Goal: Task Accomplishment & Management: Manage account settings

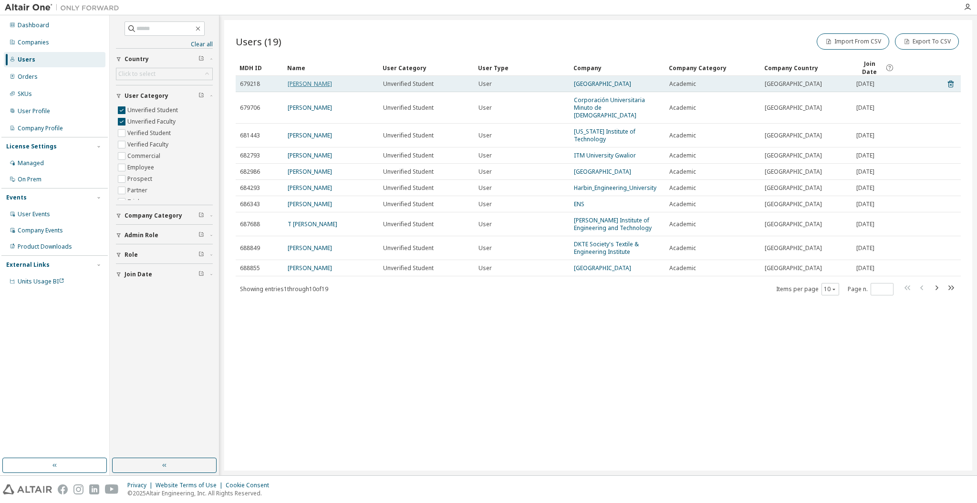
click at [319, 82] on link "[PERSON_NAME]" at bounding box center [310, 84] width 44 height 8
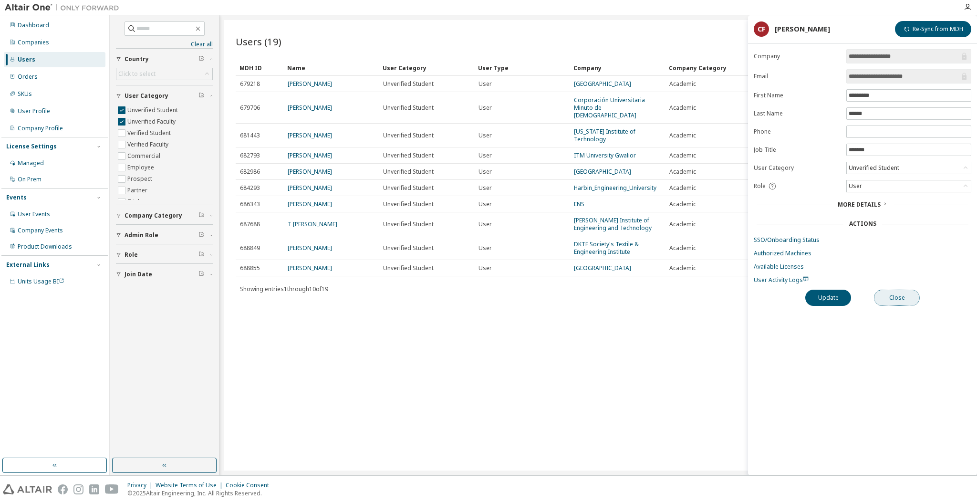
click at [898, 295] on button "Close" at bounding box center [897, 298] width 46 height 16
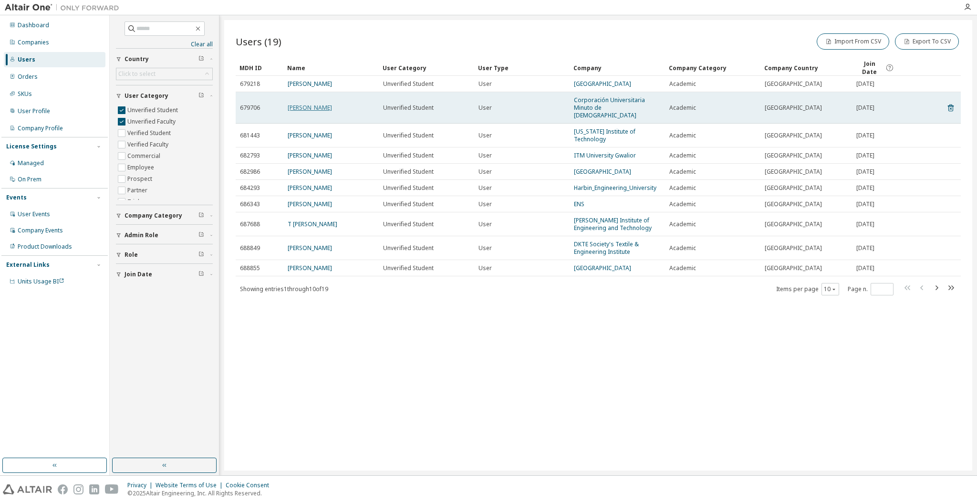
click at [325, 104] on link "[PERSON_NAME]" at bounding box center [310, 108] width 44 height 8
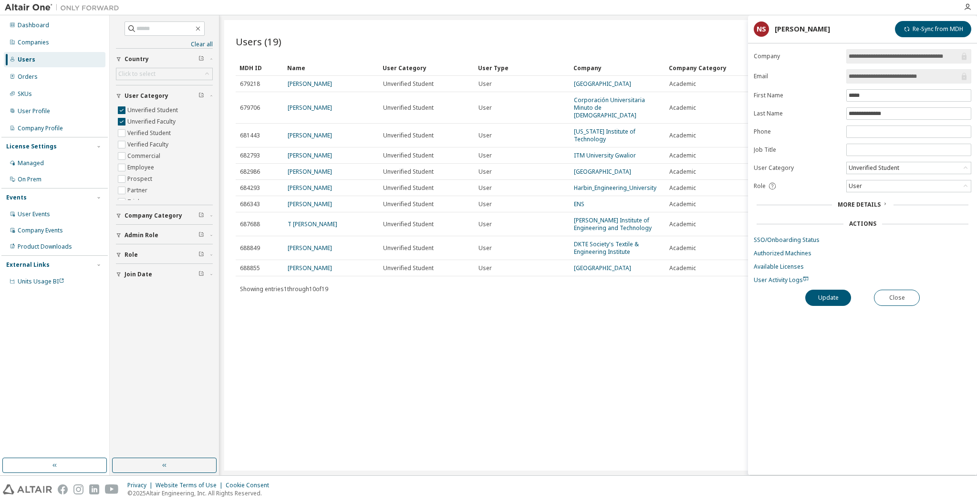
drag, startPoint x: 934, startPoint y: 79, endPoint x: 888, endPoint y: 73, distance: 45.6
click at [888, 73] on input "**********" at bounding box center [904, 77] width 111 height 10
click at [904, 301] on button "Close" at bounding box center [897, 298] width 46 height 16
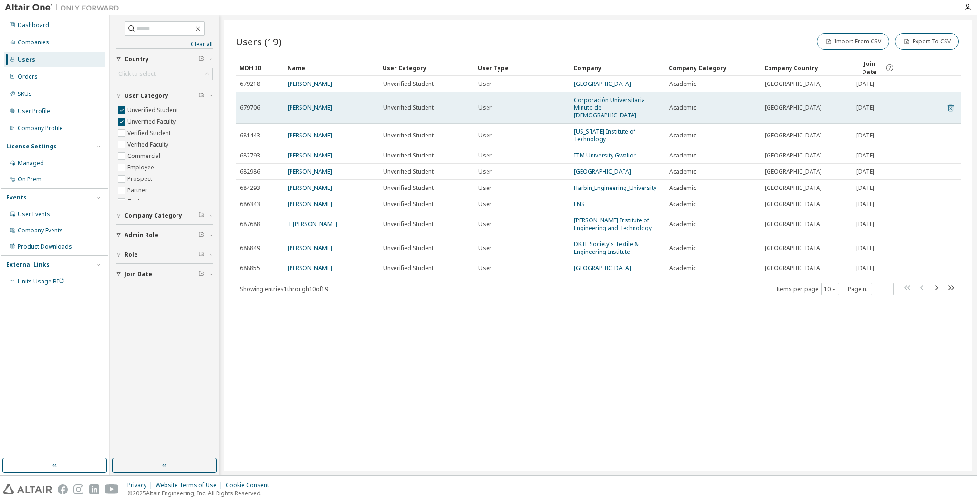
click at [951, 102] on icon at bounding box center [951, 107] width 9 height 11
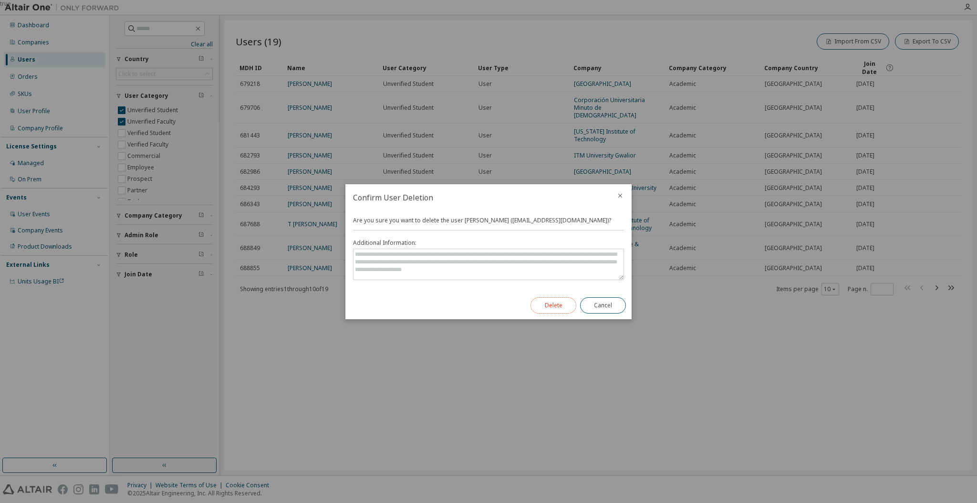
click at [554, 309] on button "Delete" at bounding box center [554, 305] width 46 height 16
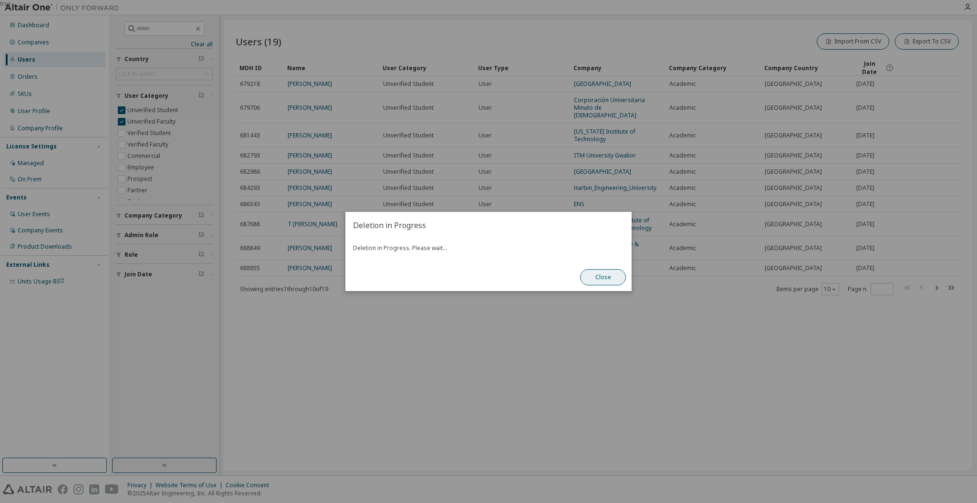
click at [599, 281] on button "Close" at bounding box center [603, 277] width 46 height 16
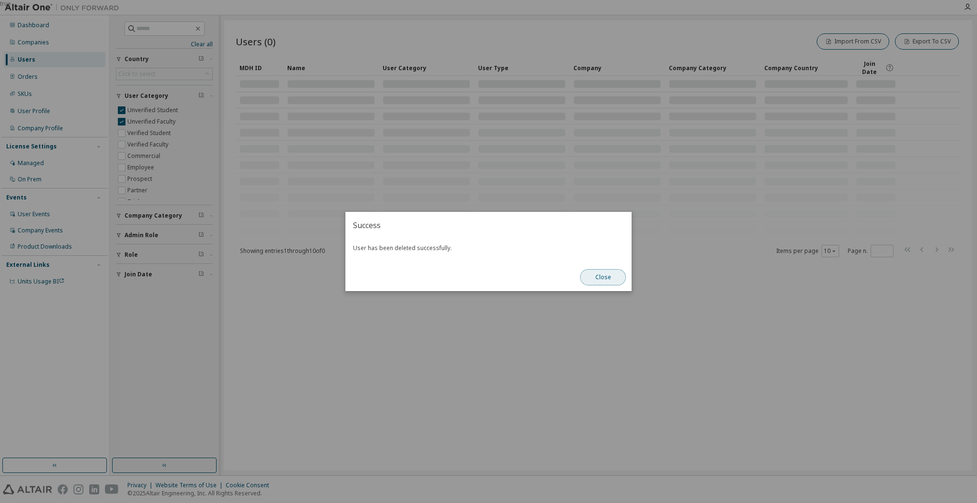
click at [604, 277] on button "Close" at bounding box center [603, 277] width 46 height 16
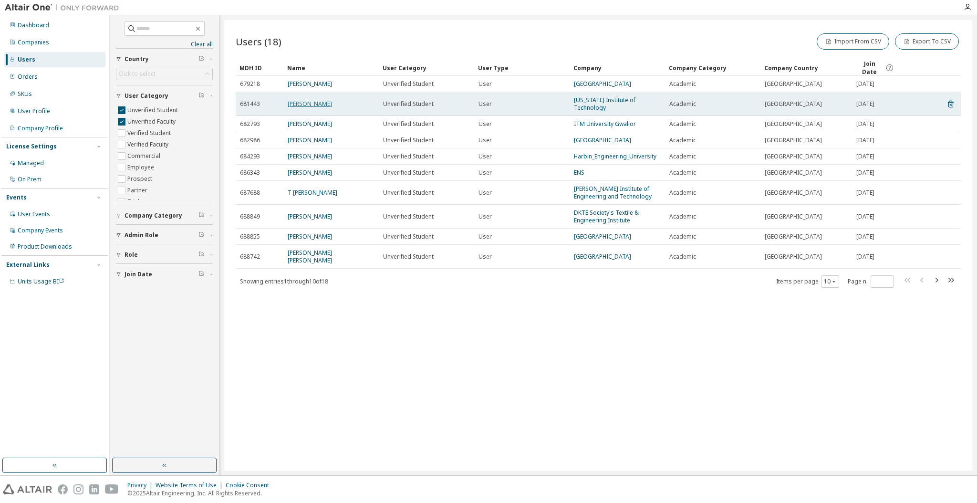
click at [323, 100] on link "[PERSON_NAME]" at bounding box center [310, 104] width 44 height 8
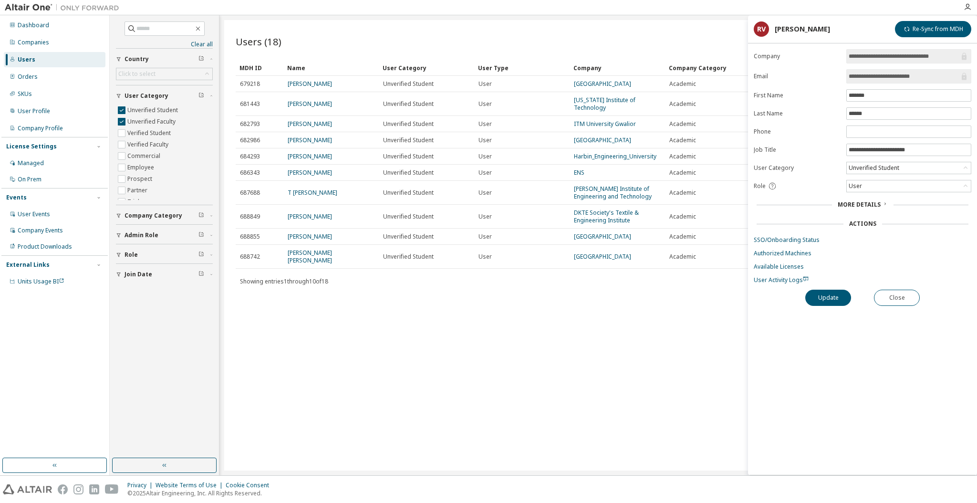
drag, startPoint x: 937, startPoint y: 76, endPoint x: 872, endPoint y: 76, distance: 64.4
click at [872, 76] on input "**********" at bounding box center [904, 77] width 111 height 10
click at [915, 296] on button "Close" at bounding box center [897, 298] width 46 height 16
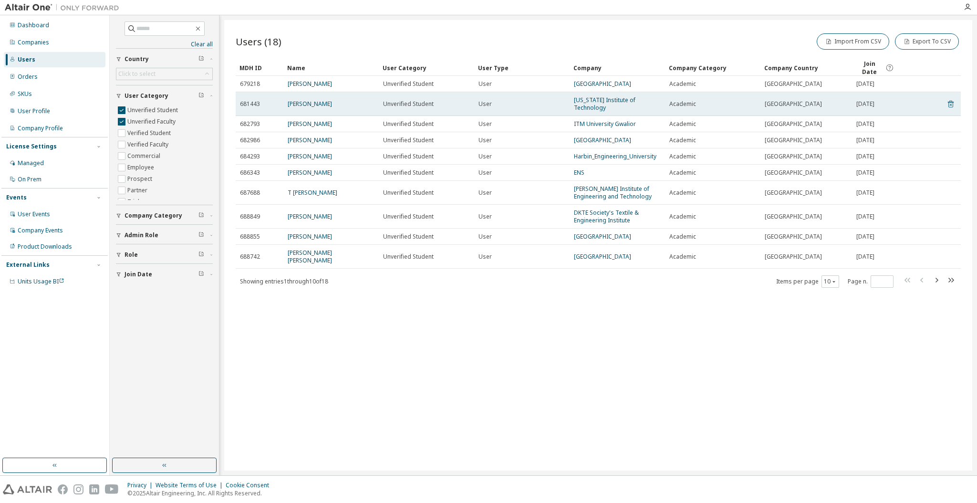
click at [947, 103] on icon at bounding box center [951, 103] width 9 height 11
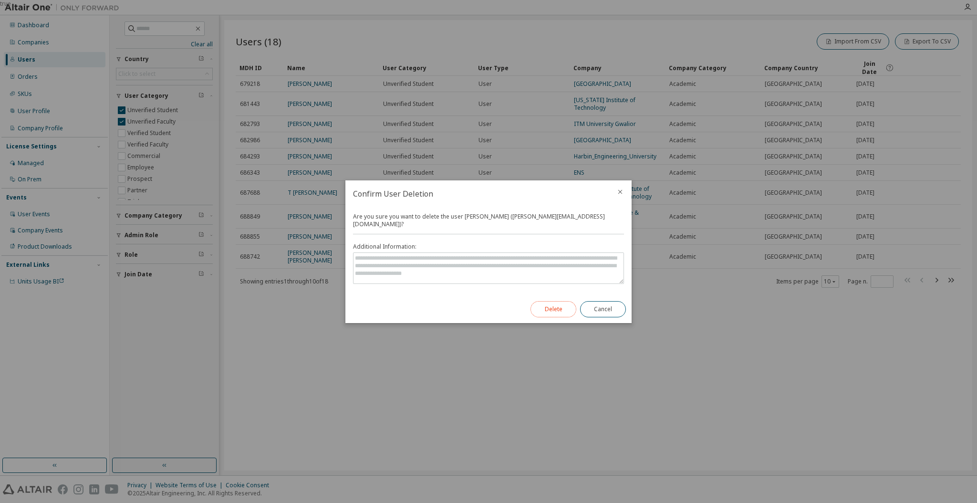
click at [562, 308] on button "Delete" at bounding box center [554, 309] width 46 height 16
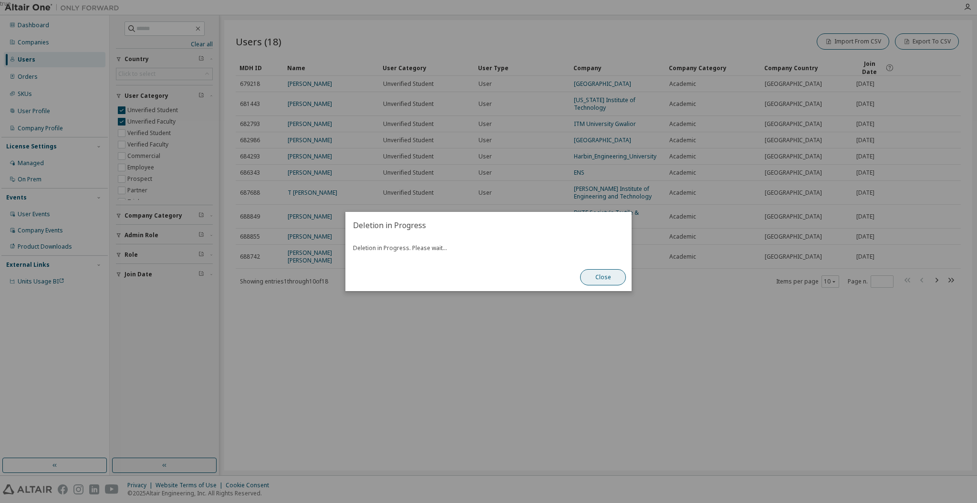
click at [600, 278] on button "Close" at bounding box center [603, 277] width 46 height 16
click at [598, 274] on button "Close" at bounding box center [603, 277] width 46 height 16
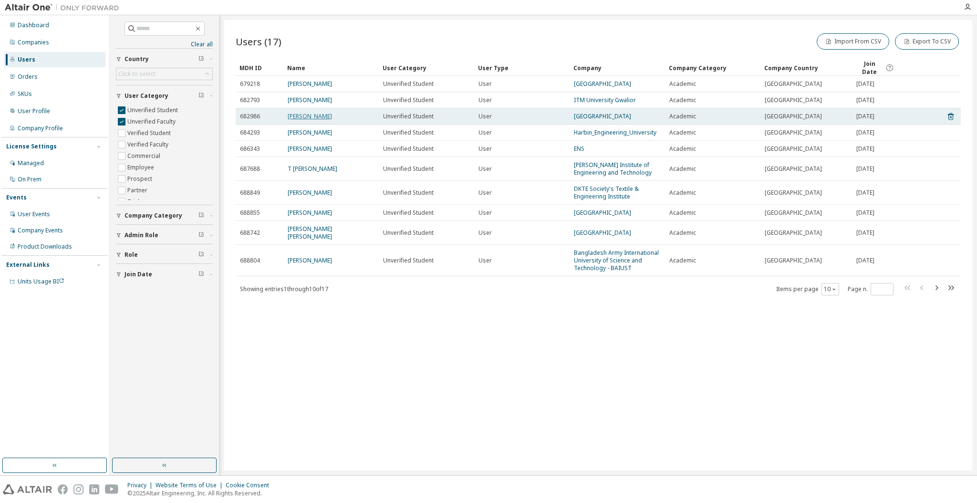
click at [316, 115] on link "[PERSON_NAME]" at bounding box center [310, 116] width 44 height 8
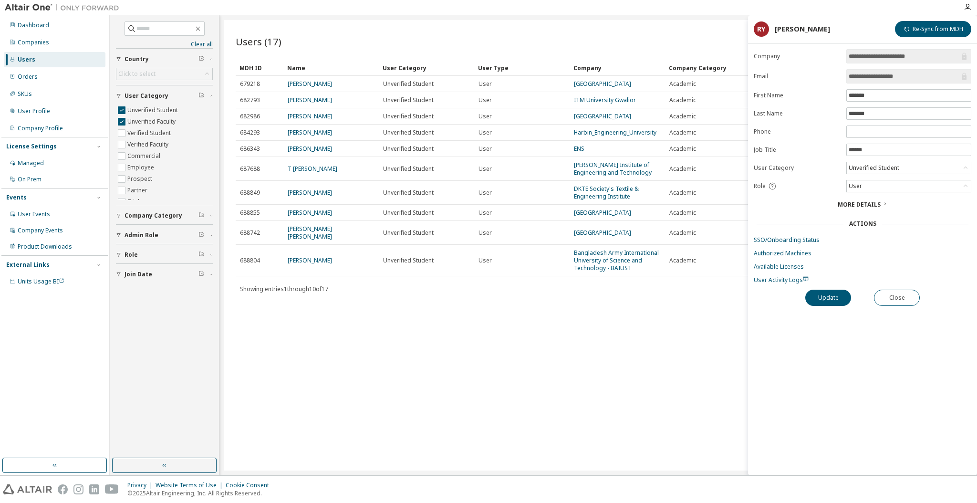
drag, startPoint x: 912, startPoint y: 72, endPoint x: 875, endPoint y: 70, distance: 37.3
click at [875, 70] on span "**********" at bounding box center [908, 76] width 125 height 14
click at [904, 291] on button "Close" at bounding box center [897, 298] width 46 height 16
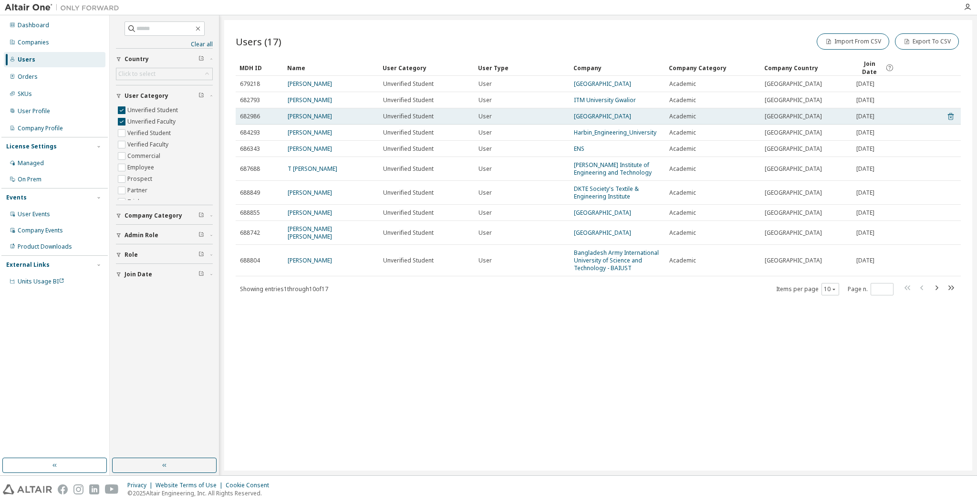
click at [950, 114] on icon at bounding box center [951, 116] width 9 height 11
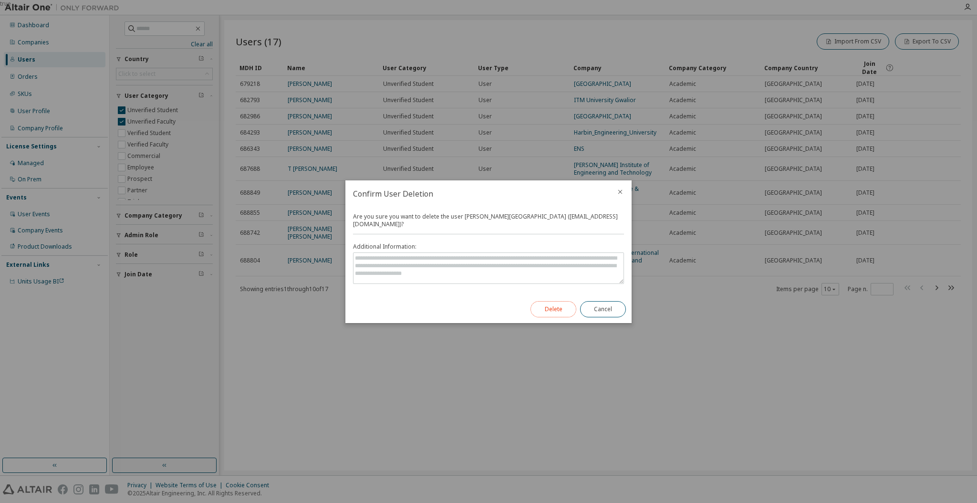
click at [553, 302] on button "Delete" at bounding box center [554, 309] width 46 height 16
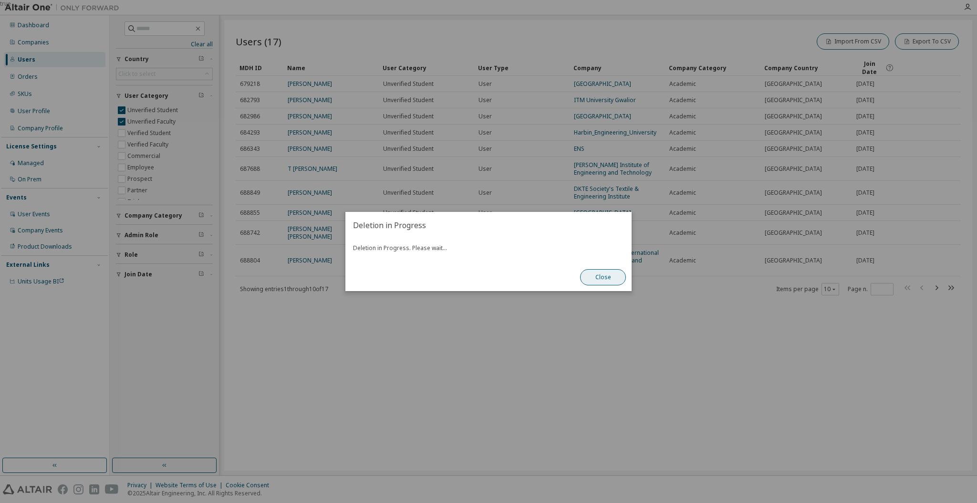
click at [599, 280] on button "Close" at bounding box center [603, 277] width 46 height 16
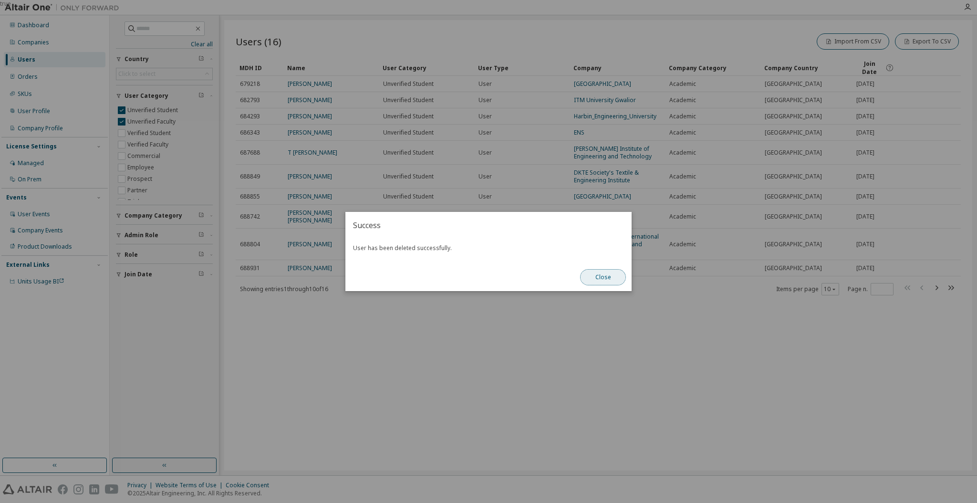
click at [599, 280] on button "Close" at bounding box center [603, 277] width 46 height 16
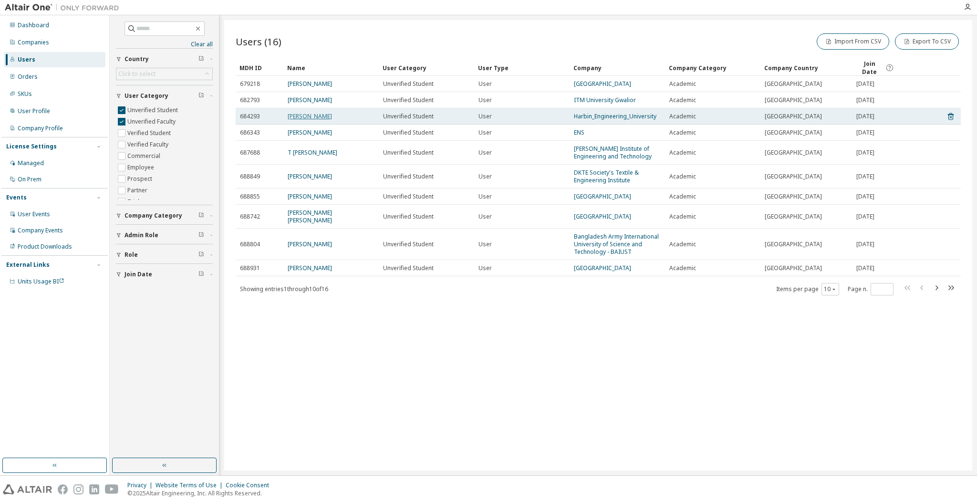
click at [302, 117] on link "[PERSON_NAME]" at bounding box center [310, 116] width 44 height 8
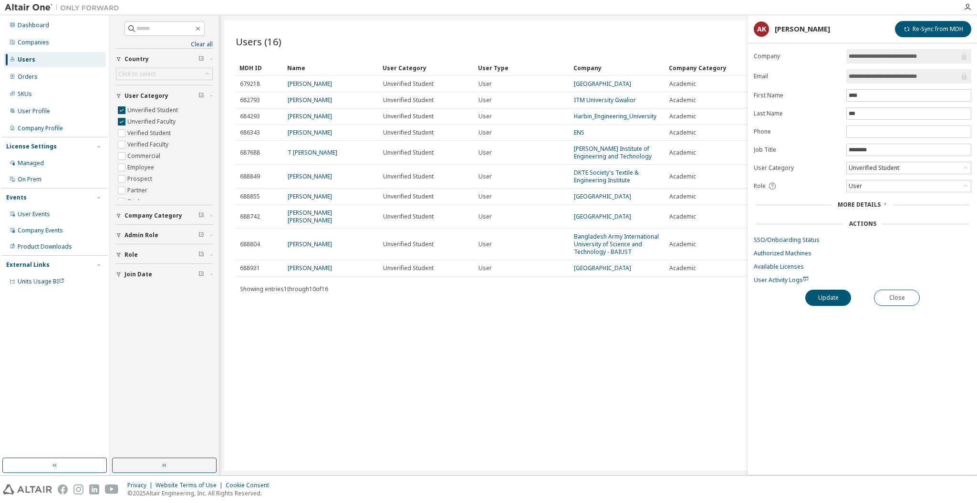
drag, startPoint x: 942, startPoint y: 77, endPoint x: 886, endPoint y: 75, distance: 55.9
click at [886, 75] on input "**********" at bounding box center [904, 77] width 111 height 10
click at [913, 298] on button "Close" at bounding box center [897, 298] width 46 height 16
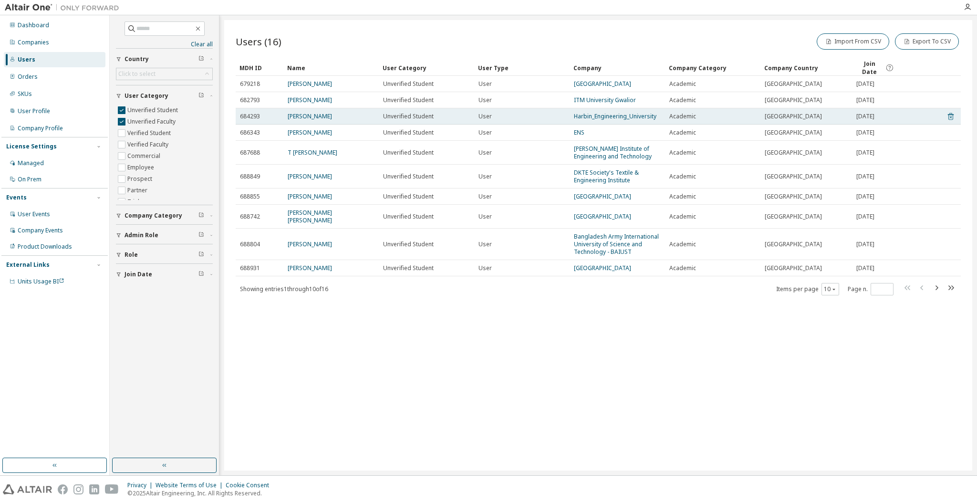
click at [949, 114] on icon at bounding box center [951, 116] width 6 height 7
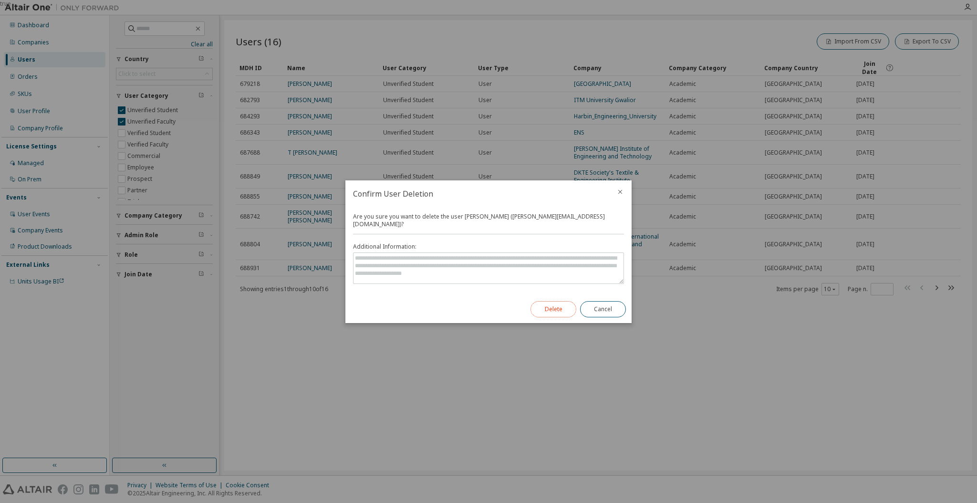
click at [548, 302] on button "Delete" at bounding box center [554, 309] width 46 height 16
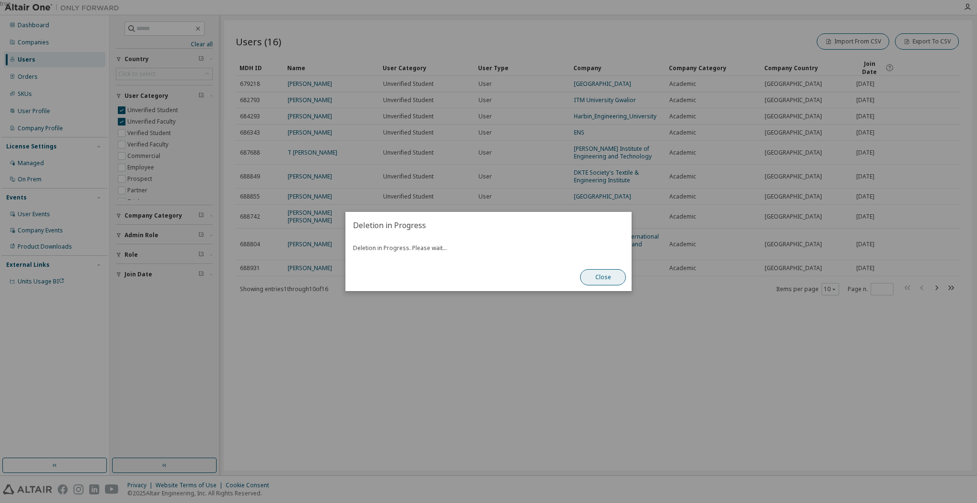
click at [609, 281] on button "Close" at bounding box center [603, 277] width 46 height 16
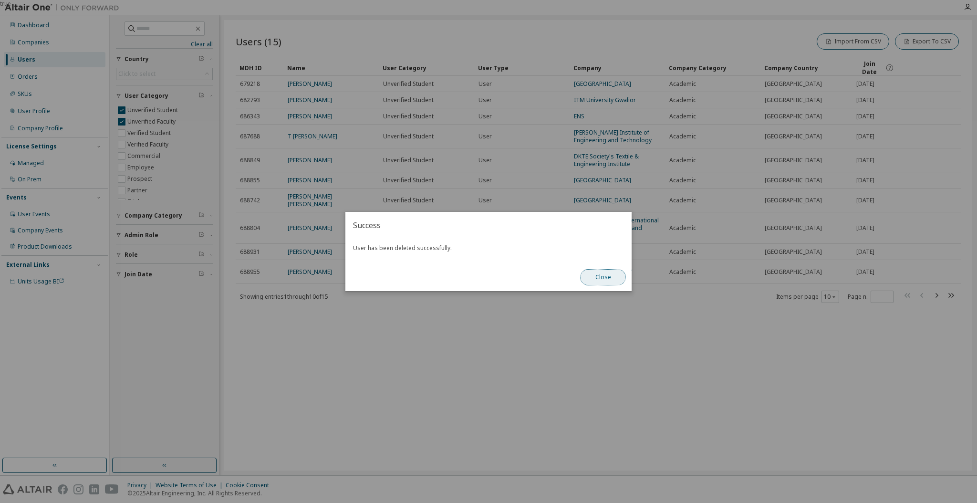
click at [604, 276] on button "Close" at bounding box center [603, 277] width 46 height 16
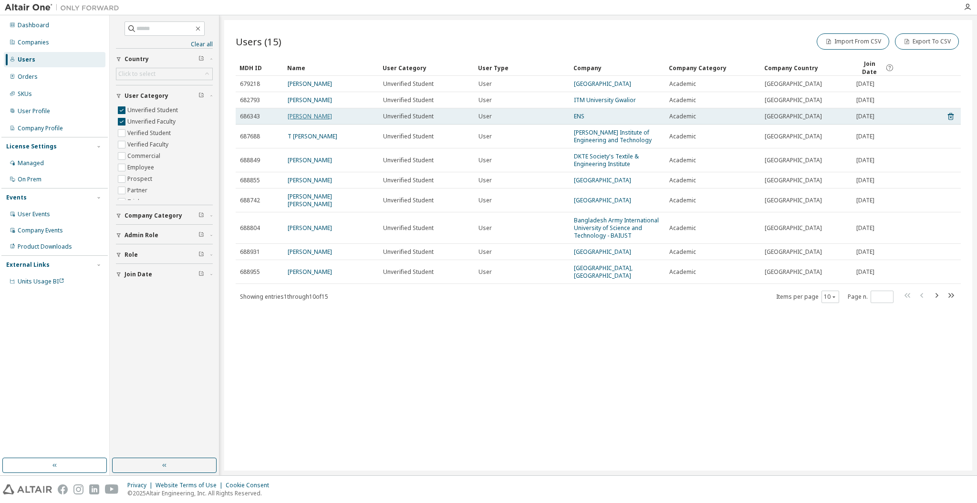
click at [310, 115] on link "[PERSON_NAME]" at bounding box center [310, 116] width 44 height 8
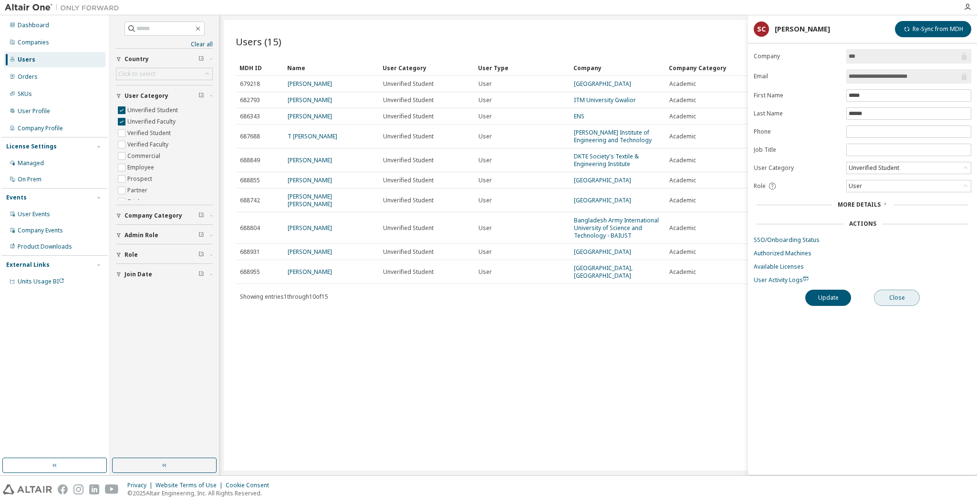
click at [901, 302] on button "Close" at bounding box center [897, 298] width 46 height 16
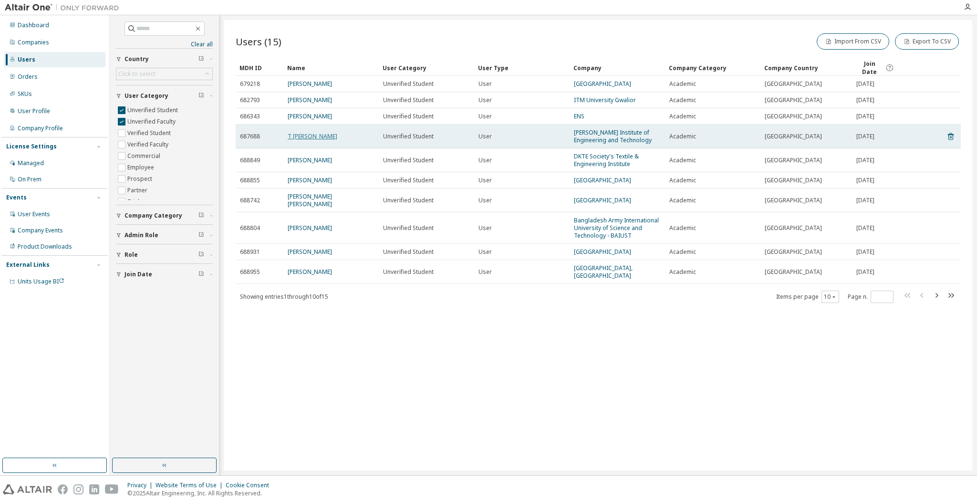
click at [294, 135] on link "T [PERSON_NAME]" at bounding box center [313, 136] width 50 height 8
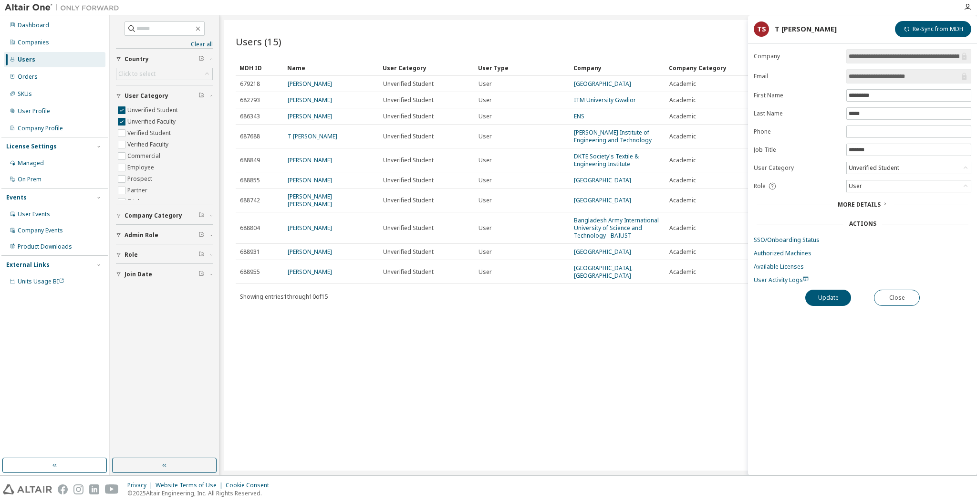
drag, startPoint x: 923, startPoint y: 76, endPoint x: 883, endPoint y: 73, distance: 39.7
click at [883, 73] on input "**********" at bounding box center [904, 77] width 111 height 10
click at [896, 297] on button "Close" at bounding box center [897, 298] width 46 height 16
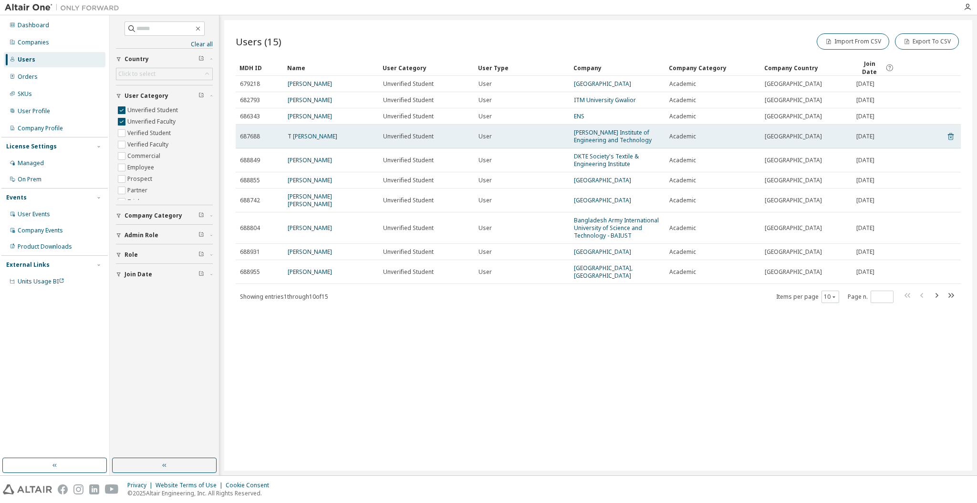
click at [952, 134] on icon at bounding box center [951, 136] width 9 height 11
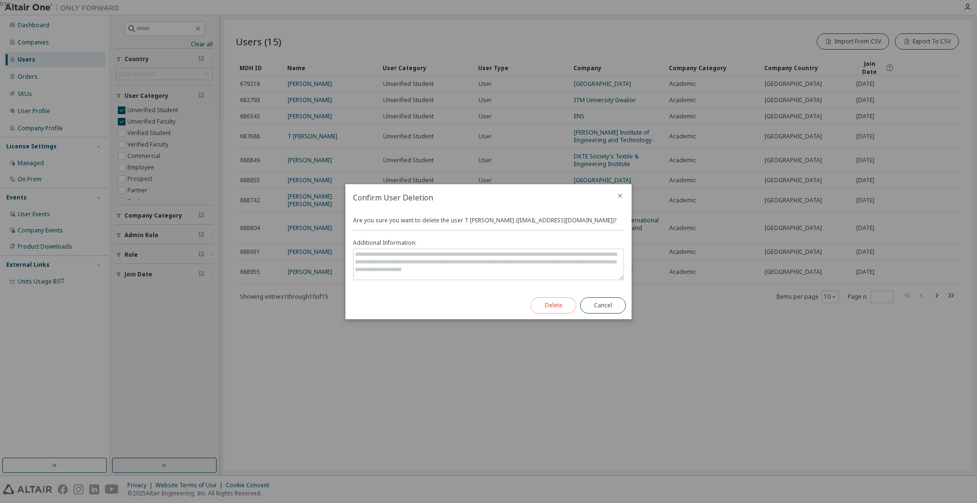
click at [563, 306] on button "Delete" at bounding box center [554, 305] width 46 height 16
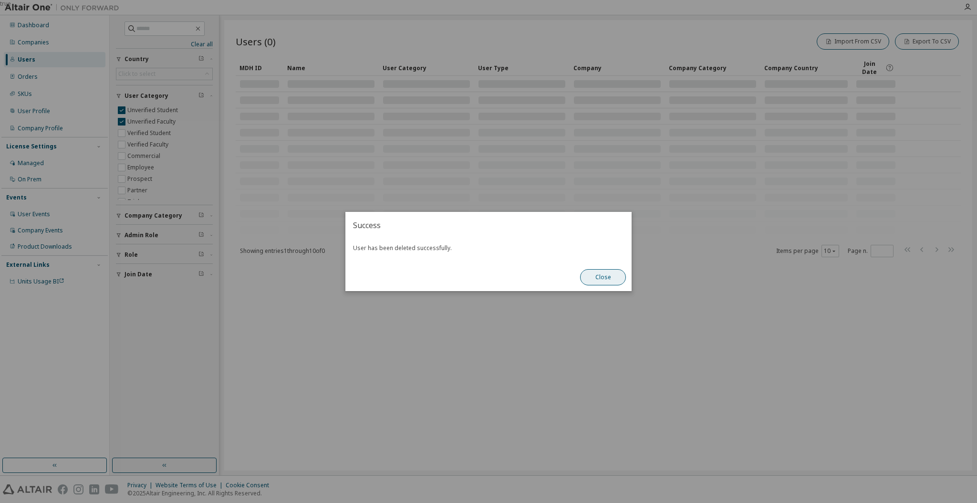
click at [588, 278] on button "Close" at bounding box center [603, 277] width 46 height 16
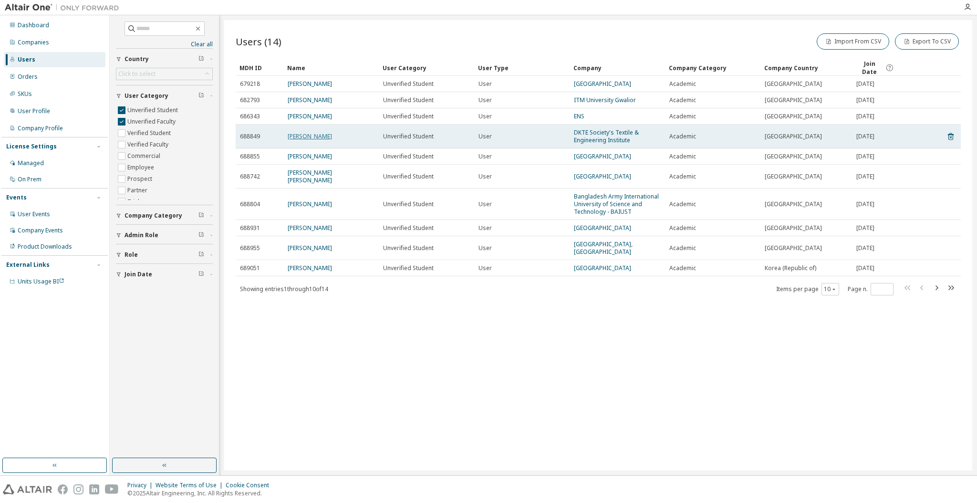
click at [296, 135] on link "[PERSON_NAME]" at bounding box center [310, 136] width 44 height 8
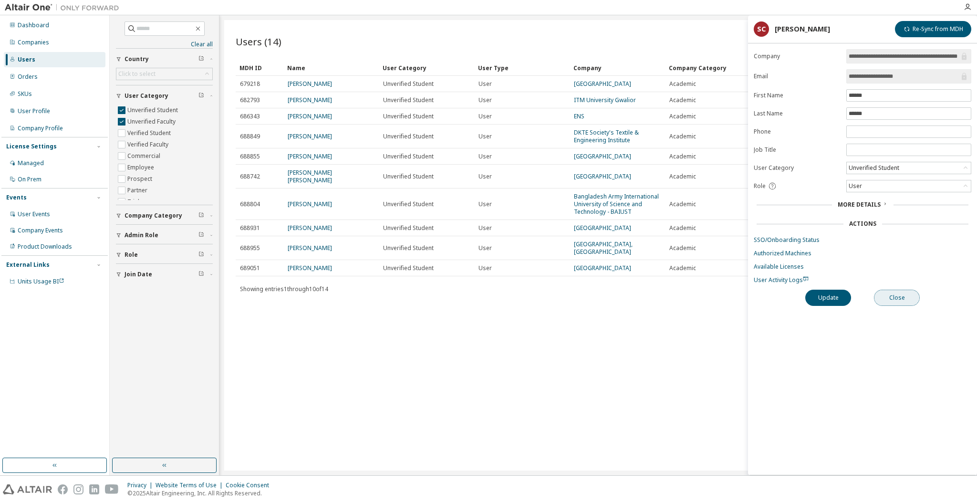
click at [888, 298] on button "Close" at bounding box center [897, 298] width 46 height 16
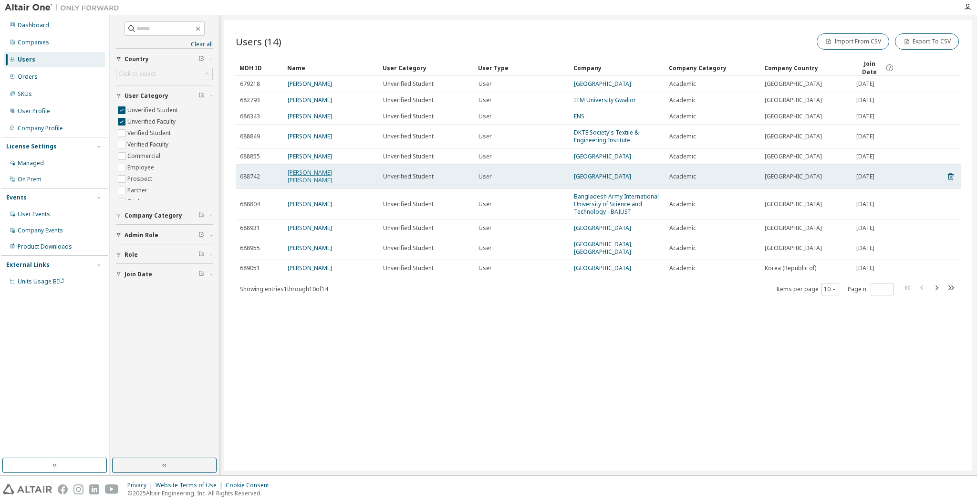
click at [294, 169] on link "[PERSON_NAME] [PERSON_NAME]" at bounding box center [310, 176] width 44 height 16
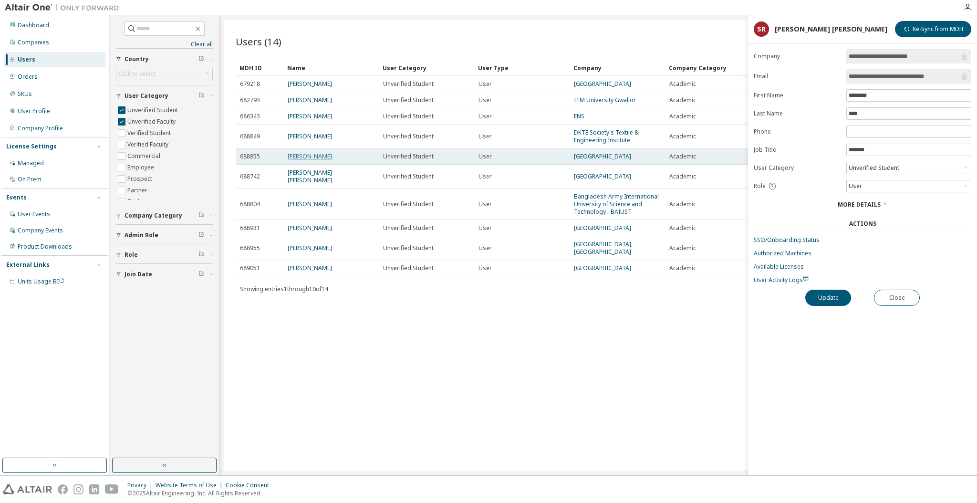
click at [306, 155] on link "[PERSON_NAME]" at bounding box center [310, 156] width 44 height 8
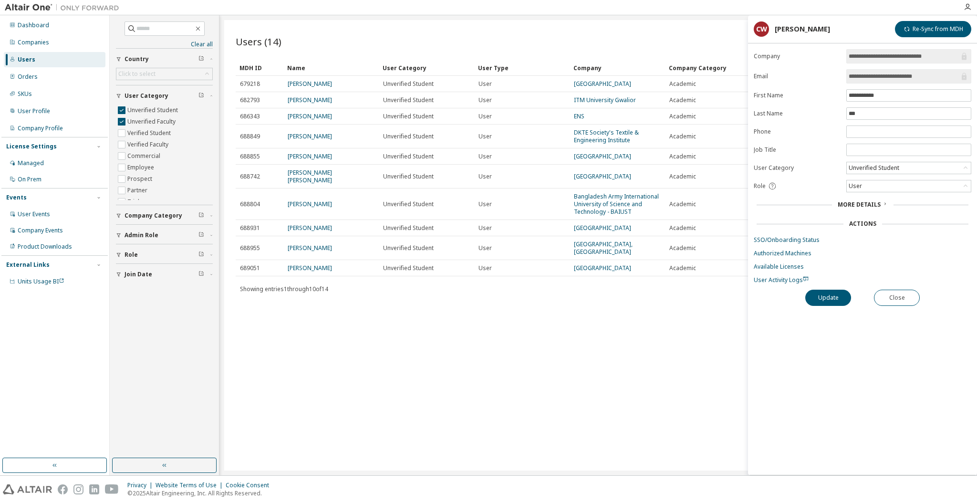
drag, startPoint x: 936, startPoint y: 80, endPoint x: 895, endPoint y: 73, distance: 41.3
click at [895, 73] on input "**********" at bounding box center [904, 77] width 111 height 10
click at [910, 300] on button "Close" at bounding box center [897, 298] width 46 height 16
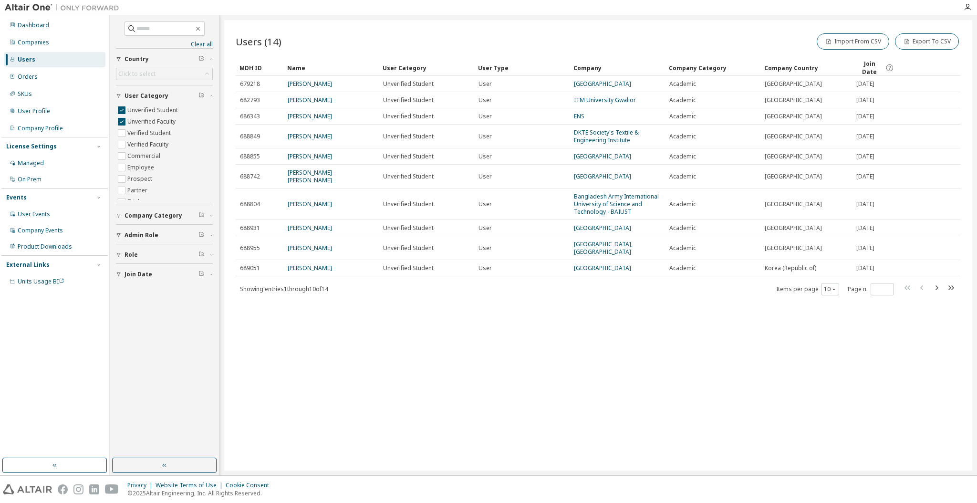
click at [567, 317] on div "Users (14) Import From CSV Export To CSV Clear Load Save Save As Field Operator…" at bounding box center [598, 245] width 748 height 450
